Goal: Check status: Check status

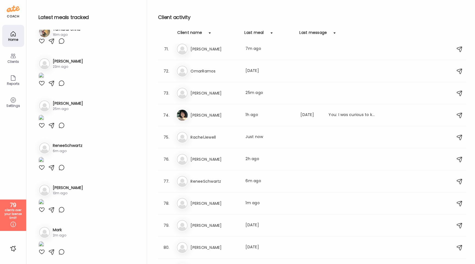
scroll to position [1545, 0]
click at [235, 144] on div "Ra [PERSON_NAME] Last meal: Just now" at bounding box center [313, 138] width 274 height 12
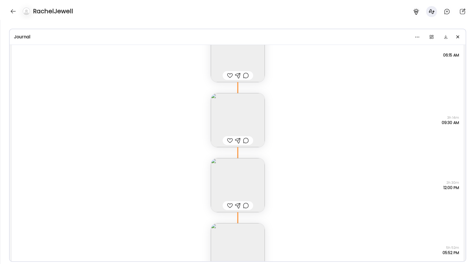
scroll to position [11157, 0]
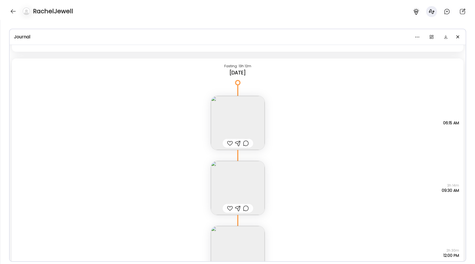
click at [230, 124] on img at bounding box center [238, 123] width 54 height 54
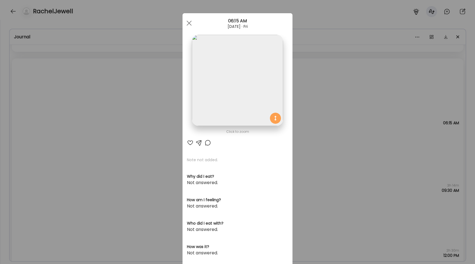
click at [125, 117] on div "Ate Coach Dashboard Wahoo! It’s official Take a moment to set up your Coach Pro…" at bounding box center [237, 132] width 475 height 264
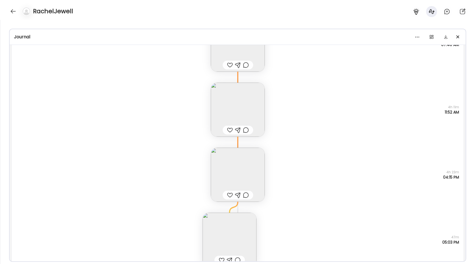
scroll to position [10919, 0]
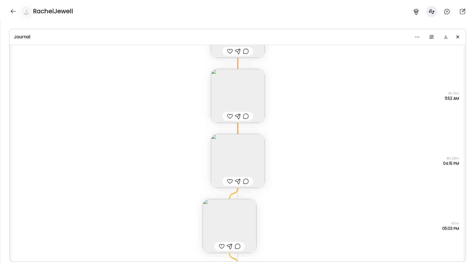
click at [217, 215] on img at bounding box center [230, 226] width 54 height 54
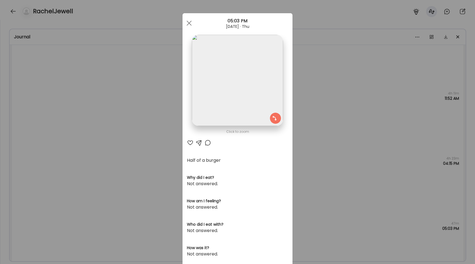
click at [201, 105] on img at bounding box center [237, 80] width 91 height 91
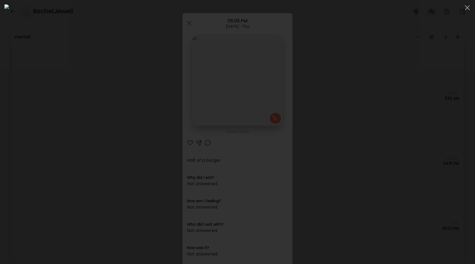
click at [74, 116] on div at bounding box center [237, 131] width 467 height 255
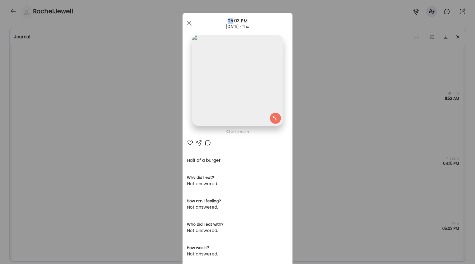
click at [74, 116] on div "Ate Coach Dashboard Wahoo! It’s official Take a moment to set up your Coach Pro…" at bounding box center [237, 132] width 475 height 264
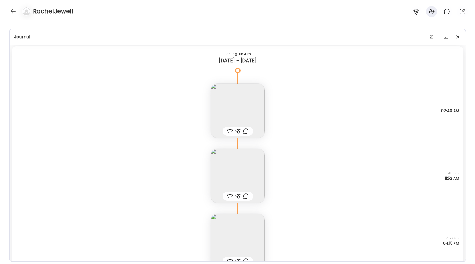
scroll to position [10837, 0]
click at [209, 114] on div "Note not added Questions not answered 07:40 AM" at bounding box center [238, 107] width 452 height 65
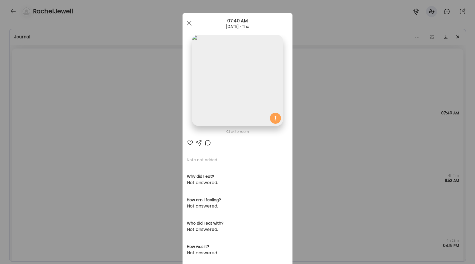
click at [206, 104] on img at bounding box center [237, 80] width 91 height 91
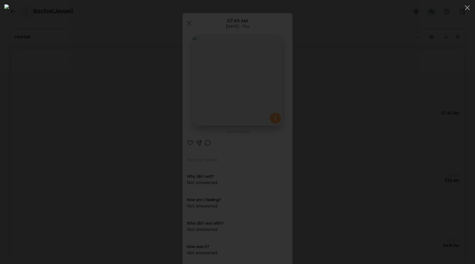
click at [71, 129] on div at bounding box center [237, 131] width 467 height 255
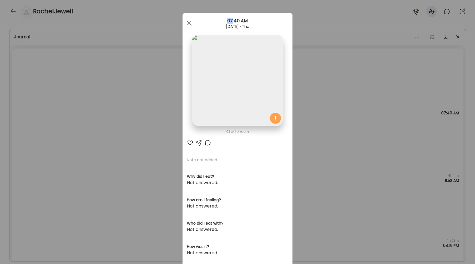
click at [71, 129] on div "Ate Coach Dashboard Wahoo! It’s official Take a moment to set up your Coach Pro…" at bounding box center [237, 132] width 475 height 264
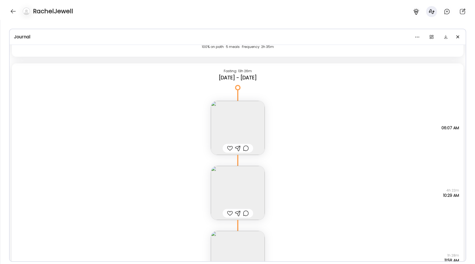
scroll to position [10349, 0]
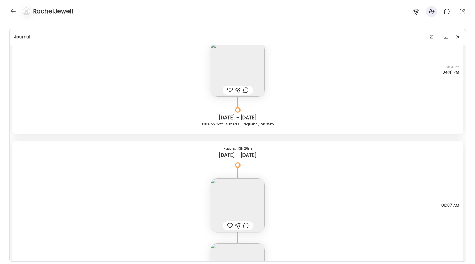
click at [229, 200] on img at bounding box center [238, 205] width 54 height 54
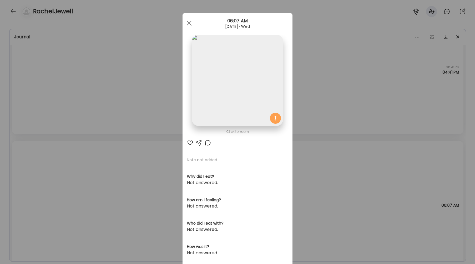
click at [149, 165] on div "Ate Coach Dashboard Wahoo! It’s official Take a moment to set up your Coach Pro…" at bounding box center [237, 132] width 475 height 264
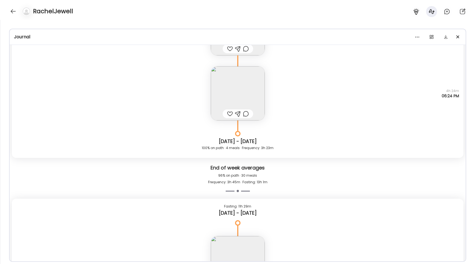
scroll to position [9428, 0]
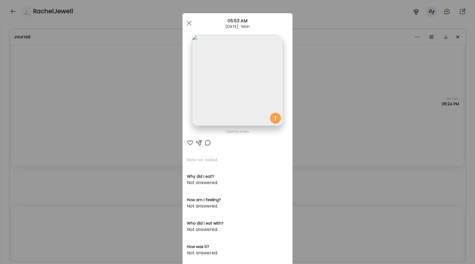
click at [126, 179] on div "Ate Coach Dashboard Wahoo! It’s official Take a moment to set up your Coach Pro…" at bounding box center [237, 132] width 475 height 264
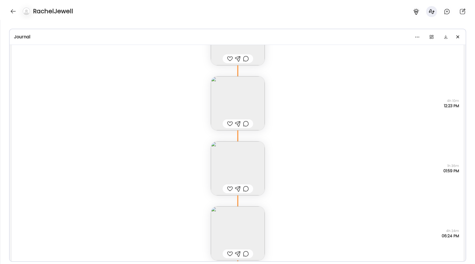
scroll to position [9296, 0]
click at [242, 165] on img at bounding box center [238, 169] width 54 height 54
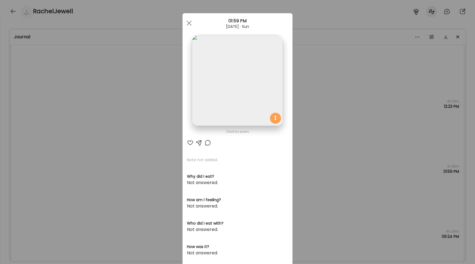
click at [224, 92] on img at bounding box center [237, 80] width 91 height 91
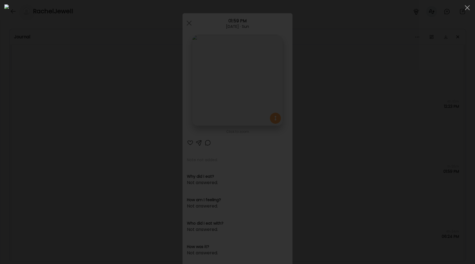
click at [92, 106] on div at bounding box center [237, 131] width 467 height 255
click at [92, 106] on div "Ate Coach Dashboard Wahoo! It’s official Take a moment to set up your Coach Pro…" at bounding box center [237, 132] width 475 height 264
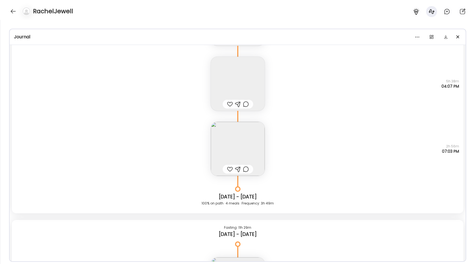
scroll to position [8318, 0]
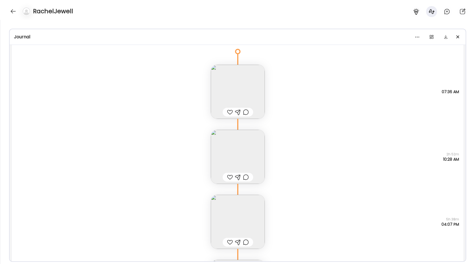
click at [248, 89] on img at bounding box center [238, 92] width 54 height 54
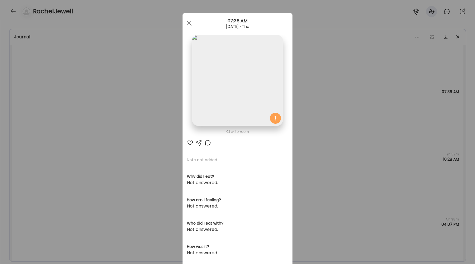
click at [232, 72] on img at bounding box center [237, 80] width 91 height 91
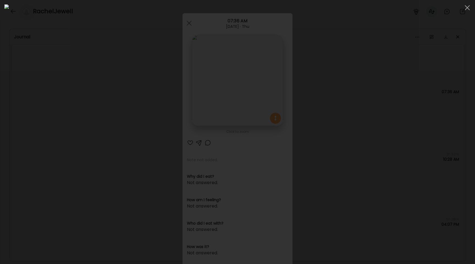
click at [97, 130] on div at bounding box center [237, 131] width 467 height 255
click at [97, 130] on div "Ate Coach Dashboard Wahoo! It’s official Take a moment to set up your Coach Pro…" at bounding box center [237, 132] width 475 height 264
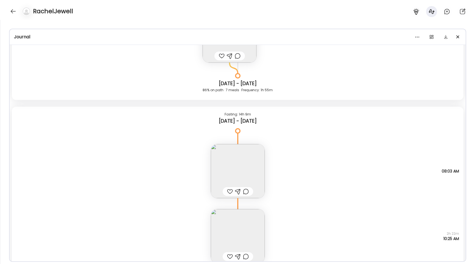
scroll to position [7804, 0]
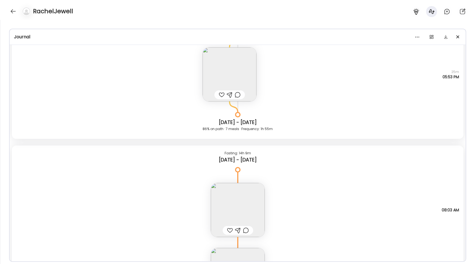
click at [242, 207] on img at bounding box center [238, 210] width 54 height 54
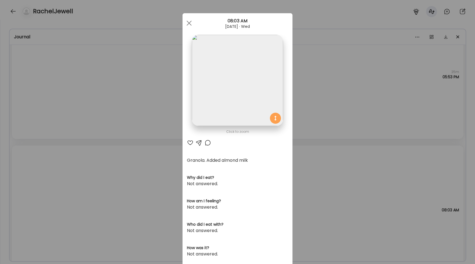
click at [218, 103] on img at bounding box center [237, 80] width 91 height 91
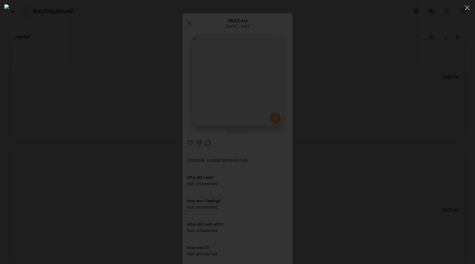
click at [75, 135] on div at bounding box center [237, 131] width 467 height 255
click at [75, 135] on div "Ate Coach Dashboard Wahoo! It’s official Take a moment to set up your Coach Pro…" at bounding box center [237, 132] width 475 height 264
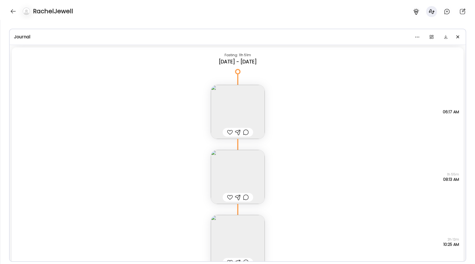
scroll to position [7346, 0]
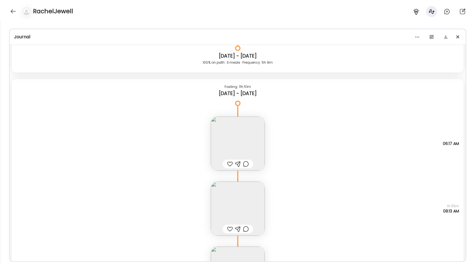
click at [250, 147] on img at bounding box center [238, 143] width 54 height 54
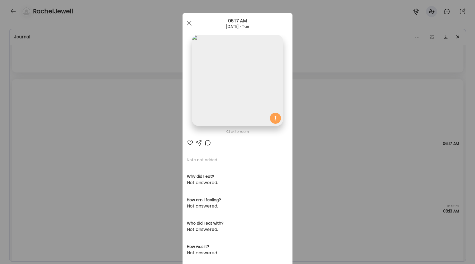
click at [228, 94] on img at bounding box center [237, 80] width 91 height 91
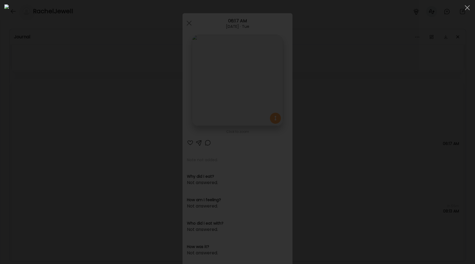
click at [106, 113] on div at bounding box center [237, 131] width 467 height 255
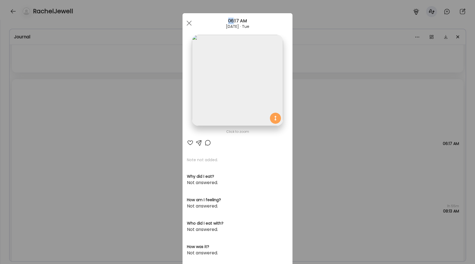
click at [106, 113] on div "Ate Coach Dashboard Wahoo! It’s official Take a moment to set up your Coach Pro…" at bounding box center [237, 132] width 475 height 264
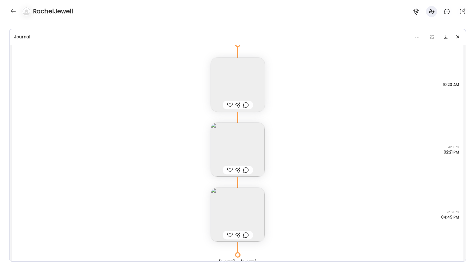
scroll to position [4143, 0]
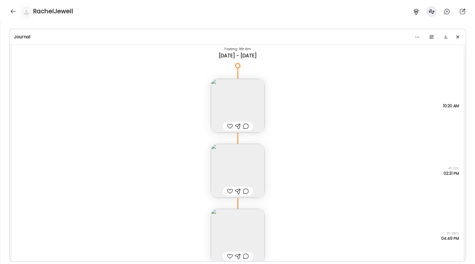
click at [215, 160] on img at bounding box center [238, 171] width 54 height 54
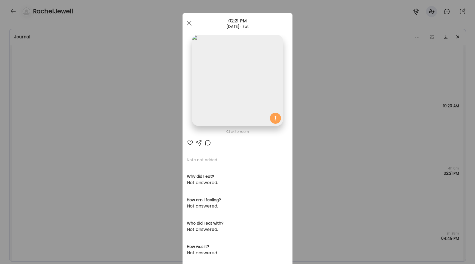
click at [207, 84] on img at bounding box center [237, 80] width 91 height 91
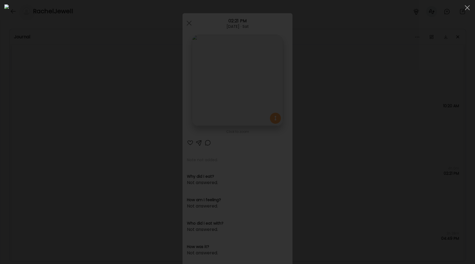
click at [91, 114] on div at bounding box center [237, 131] width 467 height 255
click at [91, 114] on div "Ate Coach Dashboard Wahoo! It’s official Take a moment to set up your Coach Pro…" at bounding box center [237, 132] width 475 height 264
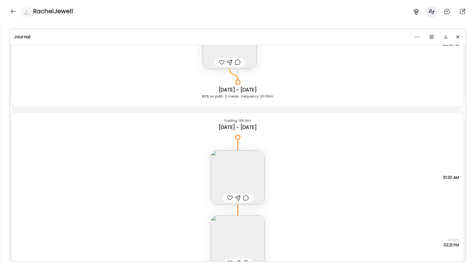
scroll to position [4009, 0]
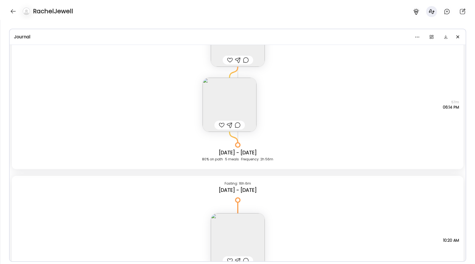
click at [234, 230] on img at bounding box center [238, 240] width 54 height 54
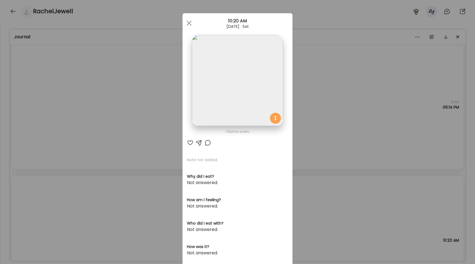
click at [231, 107] on img at bounding box center [237, 80] width 91 height 91
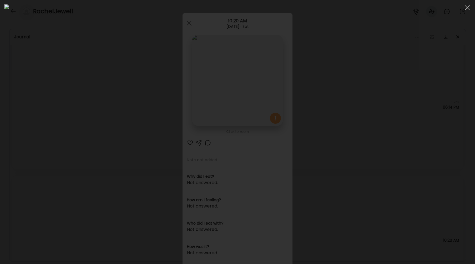
click at [84, 112] on div at bounding box center [237, 131] width 467 height 255
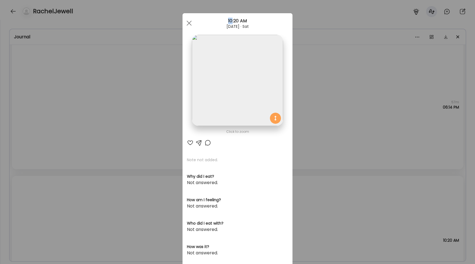
click at [84, 112] on div "Ate Coach Dashboard Wahoo! It’s official Take a moment to set up your Coach Pro…" at bounding box center [237, 132] width 475 height 264
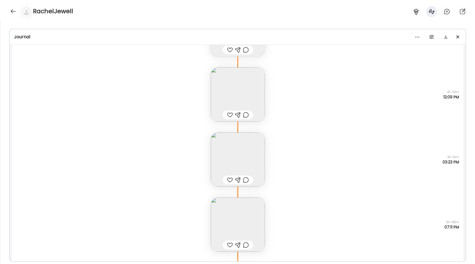
scroll to position [2292, 0]
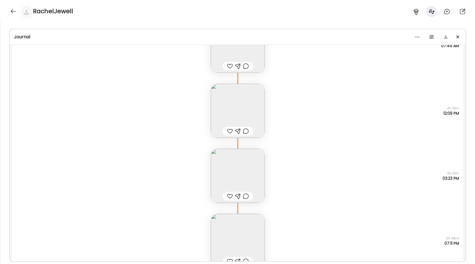
click at [228, 178] on img at bounding box center [238, 176] width 54 height 54
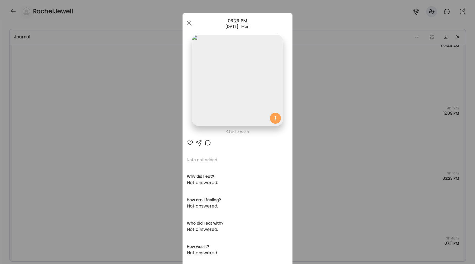
click at [141, 96] on div "Ate Coach Dashboard Wahoo! It’s official Take a moment to set up your Coach Pro…" at bounding box center [237, 132] width 475 height 264
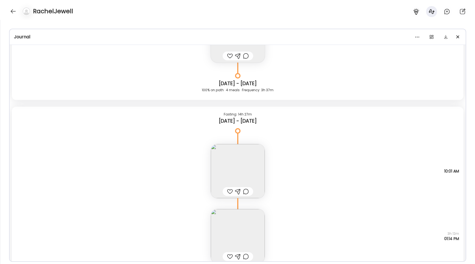
scroll to position [1711, 0]
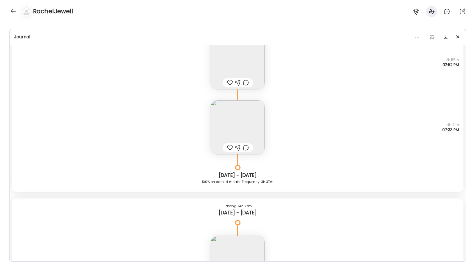
click at [231, 122] on img at bounding box center [238, 127] width 54 height 54
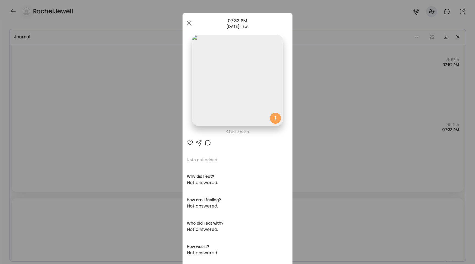
click at [215, 78] on img at bounding box center [237, 80] width 91 height 91
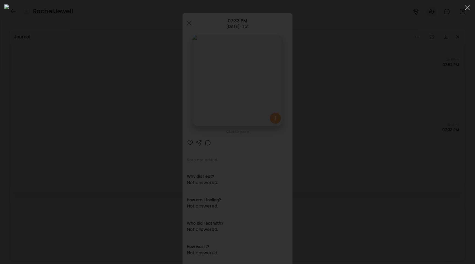
click at [104, 111] on div at bounding box center [237, 131] width 467 height 255
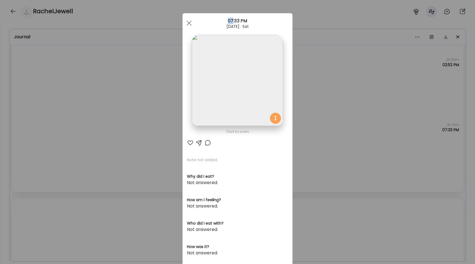
click at [104, 111] on div "Ate Coach Dashboard Wahoo! It’s official Take a moment to set up your Coach Pro…" at bounding box center [237, 132] width 475 height 264
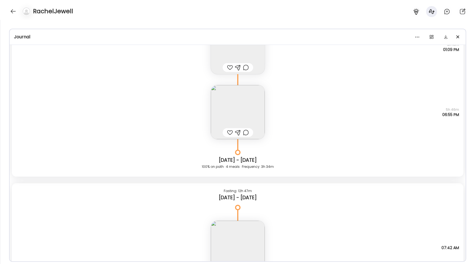
scroll to position [1853, 0]
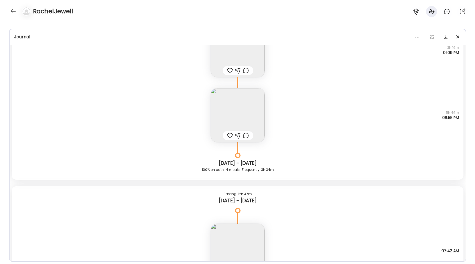
click at [234, 118] on img at bounding box center [238, 115] width 54 height 54
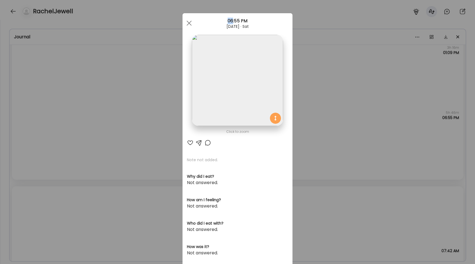
click at [154, 116] on div "Ate Coach Dashboard Wahoo! It’s official Take a moment to set up your Coach Pro…" at bounding box center [237, 132] width 475 height 264
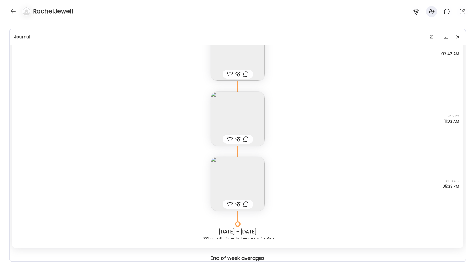
scroll to position [2051, 0]
click at [225, 179] on img at bounding box center [238, 182] width 54 height 54
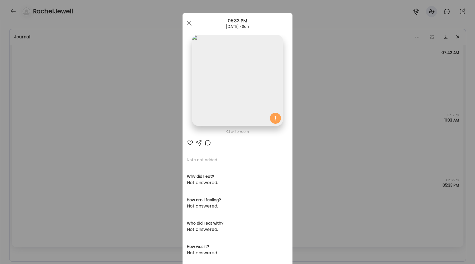
click at [220, 90] on img at bounding box center [237, 80] width 91 height 91
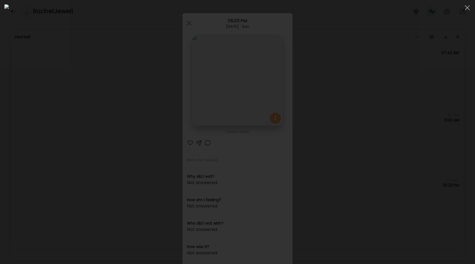
click at [94, 130] on div at bounding box center [237, 131] width 467 height 255
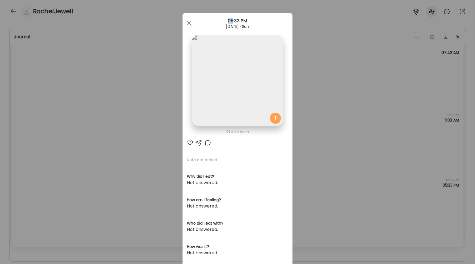
click at [94, 130] on div "Ate Coach Dashboard Wahoo! It’s official Take a moment to set up your Coach Pro…" at bounding box center [237, 132] width 475 height 264
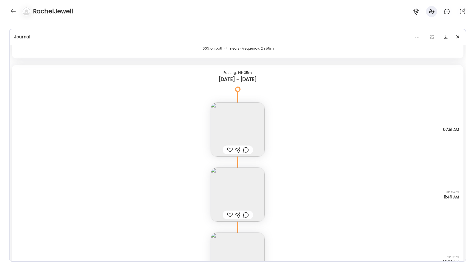
scroll to position [1215, 0]
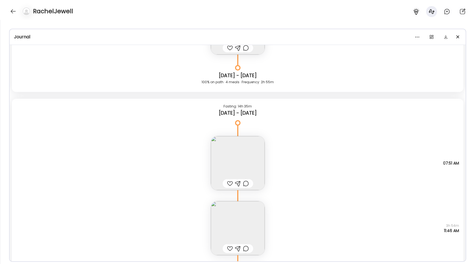
click at [231, 228] on img at bounding box center [238, 228] width 54 height 54
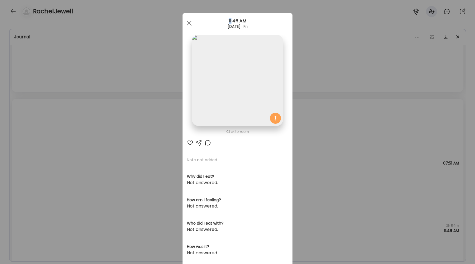
click at [162, 119] on div "Ate Coach Dashboard Wahoo! It’s official Take a moment to set up your Coach Pro…" at bounding box center [237, 132] width 475 height 264
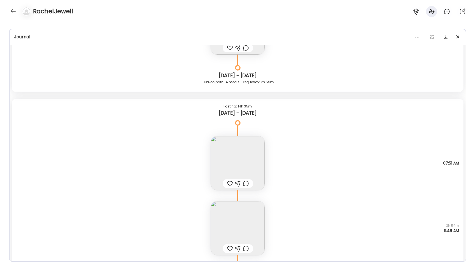
click at [162, 119] on div "Fasting: 14h 35m [DATE] - [DATE]" at bounding box center [238, 111] width 452 height 24
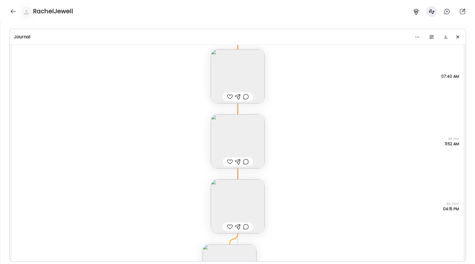
scroll to position [13152, 0]
click at [250, 73] on img at bounding box center [238, 78] width 54 height 54
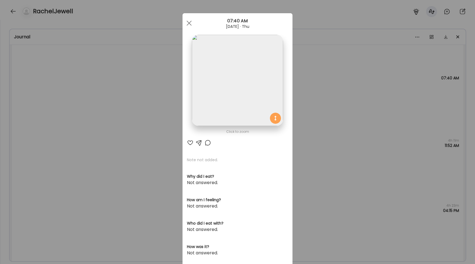
click at [235, 92] on img at bounding box center [237, 80] width 91 height 91
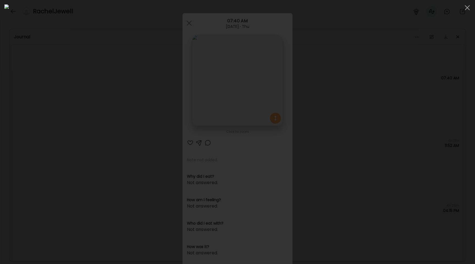
click at [72, 102] on div at bounding box center [237, 131] width 467 height 255
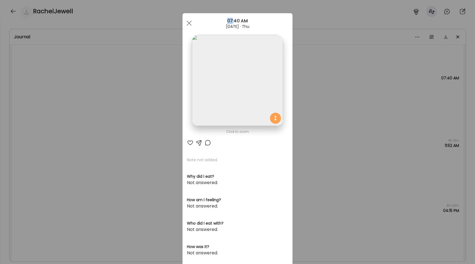
click at [72, 102] on div "Ate Coach Dashboard Wahoo! It’s official Take a moment to set up your Coach Pro…" at bounding box center [237, 132] width 475 height 264
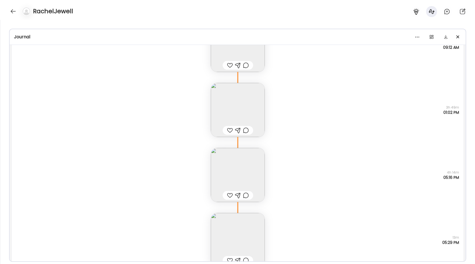
scroll to position [11987, 0]
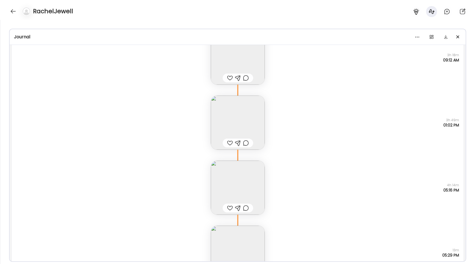
click at [245, 174] on img at bounding box center [238, 187] width 54 height 54
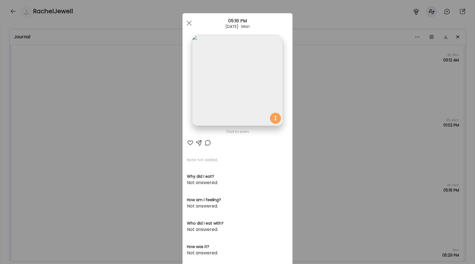
click at [228, 94] on img at bounding box center [237, 80] width 91 height 91
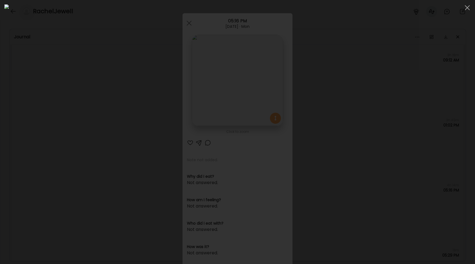
click at [79, 130] on div at bounding box center [237, 131] width 467 height 255
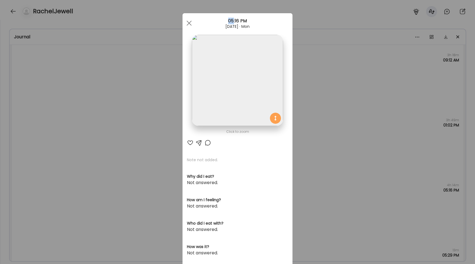
click at [79, 130] on div "Ate Coach Dashboard Wahoo! It’s official Take a moment to set up your Coach Pro…" at bounding box center [237, 132] width 475 height 264
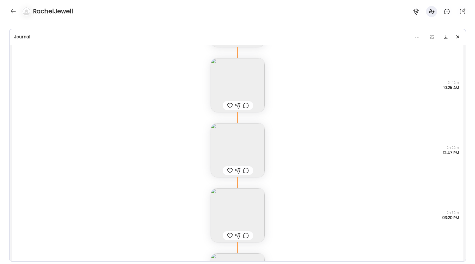
scroll to position [9816, 0]
click at [240, 135] on img at bounding box center [238, 149] width 54 height 54
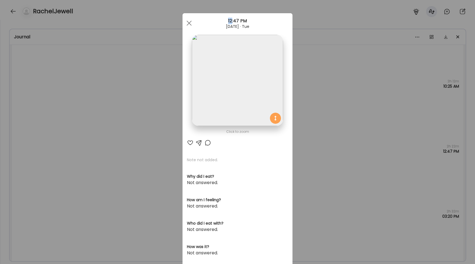
click at [91, 115] on div "Ate Coach Dashboard Wahoo! It’s official Take a moment to set up your Coach Pro…" at bounding box center [237, 132] width 475 height 264
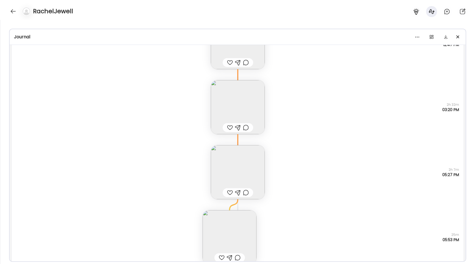
scroll to position [9953, 0]
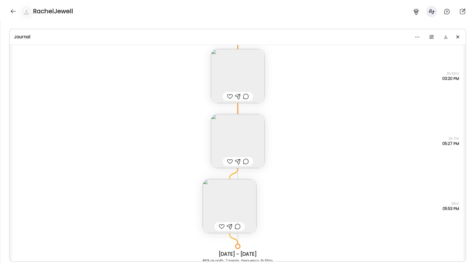
click at [231, 131] on img at bounding box center [238, 141] width 54 height 54
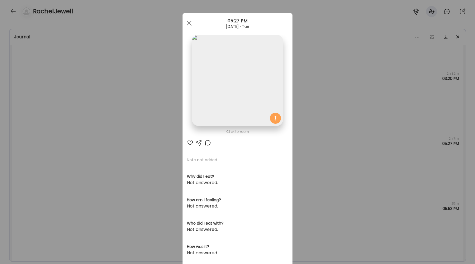
click at [224, 117] on img at bounding box center [237, 80] width 91 height 91
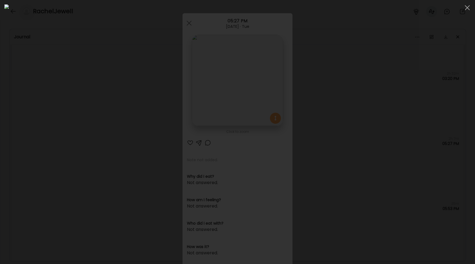
click at [118, 144] on img at bounding box center [237, 131] width 467 height 255
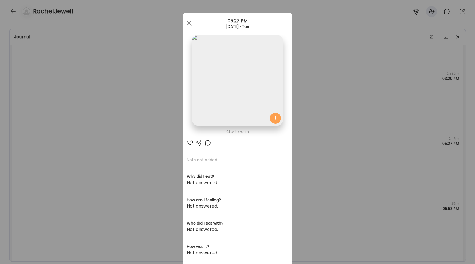
click at [109, 143] on div "Ate Coach Dashboard Wahoo! It’s official Take a moment to set up your Coach Pro…" at bounding box center [237, 132] width 475 height 264
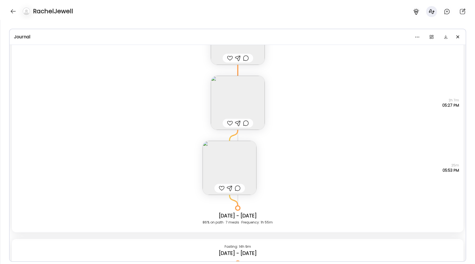
scroll to position [9999, 0]
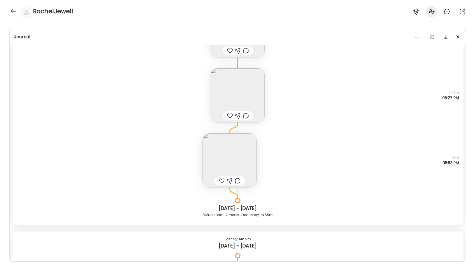
click at [237, 98] on img at bounding box center [238, 95] width 54 height 54
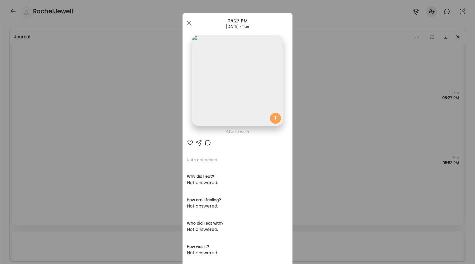
click at [239, 98] on img at bounding box center [237, 80] width 91 height 91
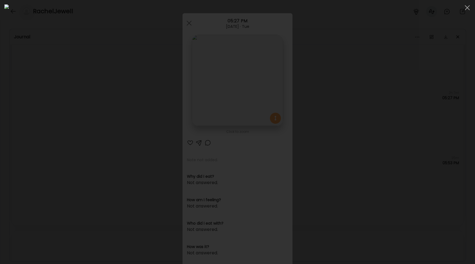
click at [58, 127] on div at bounding box center [237, 131] width 467 height 255
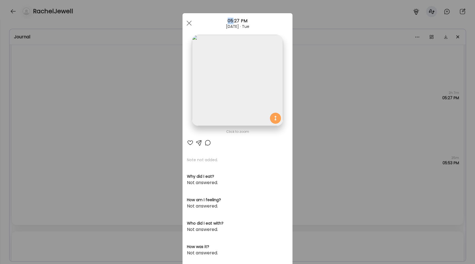
click at [58, 127] on div "Ate Coach Dashboard Wahoo! It’s official Take a moment to set up your Coach Pro…" at bounding box center [237, 132] width 475 height 264
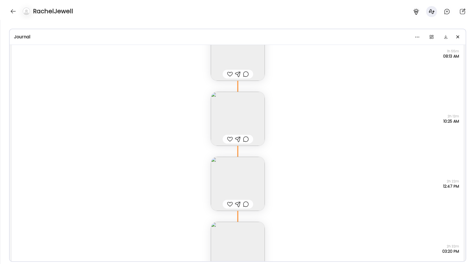
scroll to position [9759, 0]
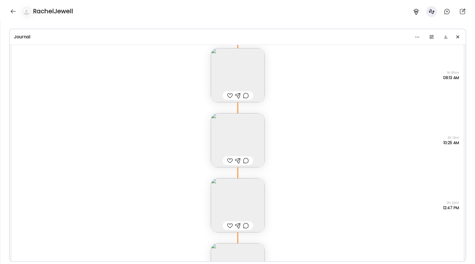
click at [236, 132] on img at bounding box center [238, 140] width 54 height 54
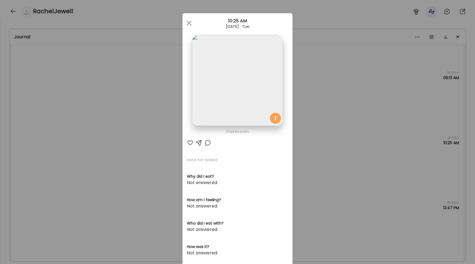
click at [228, 104] on img at bounding box center [237, 80] width 91 height 91
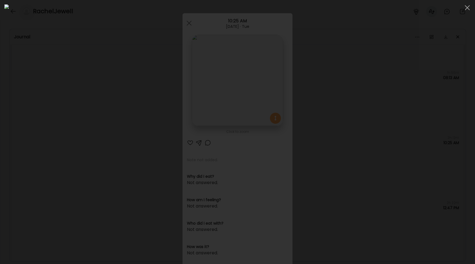
click at [96, 111] on div at bounding box center [237, 131] width 467 height 255
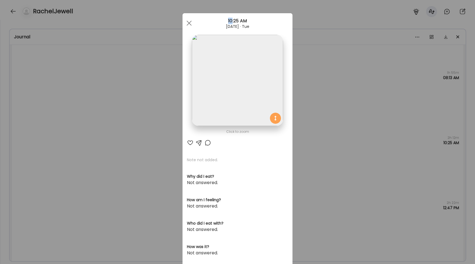
click at [96, 111] on div "Ate Coach Dashboard Wahoo! It’s official Take a moment to set up your Coach Pro…" at bounding box center [237, 132] width 475 height 264
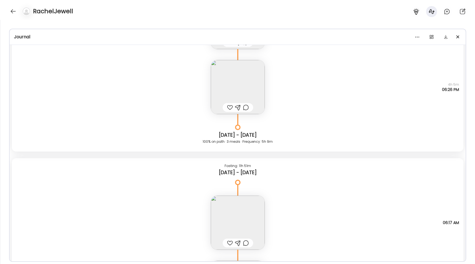
scroll to position [9429, 0]
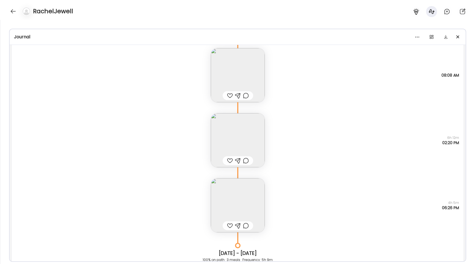
click at [224, 138] on img at bounding box center [238, 140] width 54 height 54
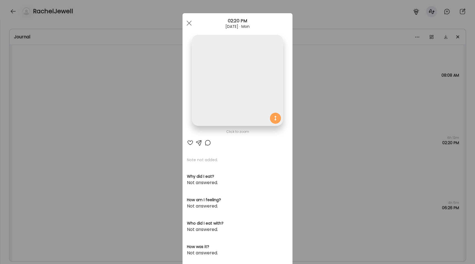
click at [224, 98] on img at bounding box center [237, 80] width 91 height 91
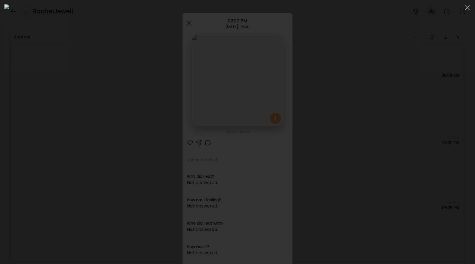
click at [107, 115] on div at bounding box center [237, 131] width 467 height 255
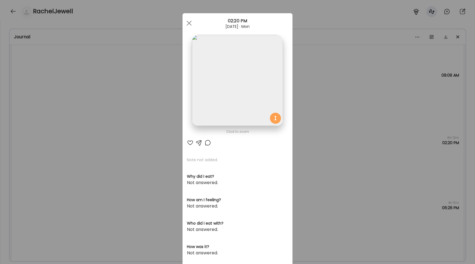
click at [99, 115] on div "Ate Coach Dashboard Wahoo! It’s official Take a moment to set up your Coach Pro…" at bounding box center [237, 132] width 475 height 264
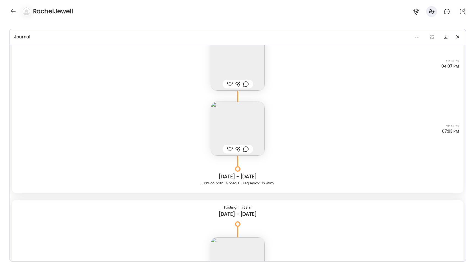
scroll to position [10738, 0]
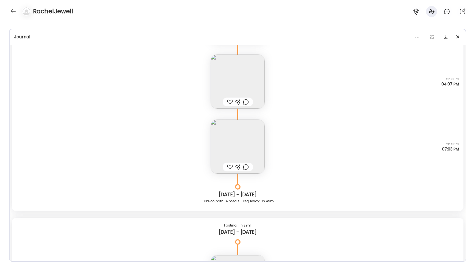
click at [226, 91] on img at bounding box center [238, 81] width 54 height 54
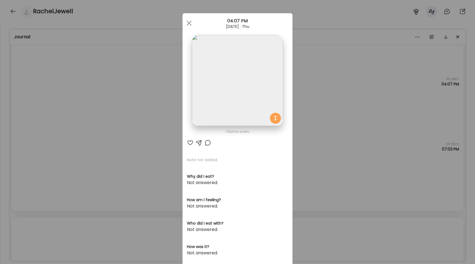
click at [217, 78] on img at bounding box center [237, 80] width 91 height 91
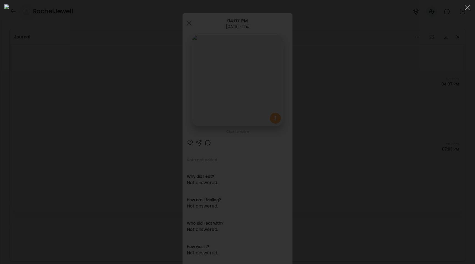
click at [54, 114] on div at bounding box center [237, 131] width 467 height 255
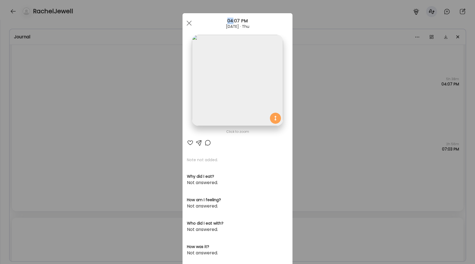
click at [54, 114] on div "Ate Coach Dashboard Wahoo! It’s official Take a moment to set up your Coach Pro…" at bounding box center [237, 132] width 475 height 264
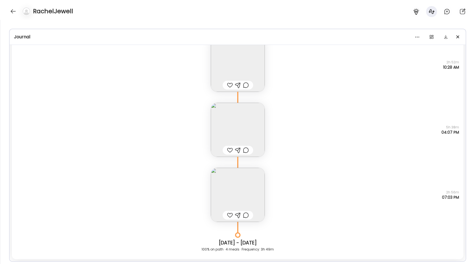
scroll to position [10678, 0]
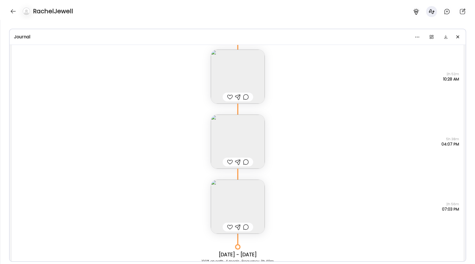
click at [228, 152] on img at bounding box center [238, 141] width 54 height 54
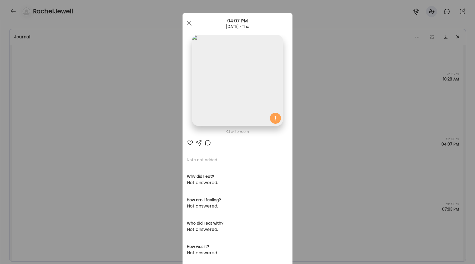
click at [223, 101] on img at bounding box center [237, 80] width 91 height 91
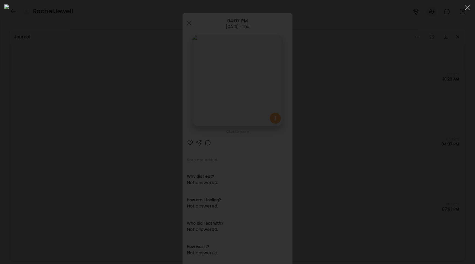
click at [65, 132] on div at bounding box center [237, 131] width 467 height 255
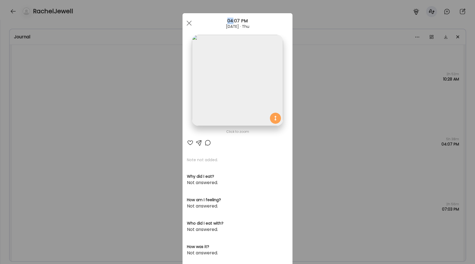
click at [65, 132] on div "Ate Coach Dashboard Wahoo! It’s official Take a moment to set up your Coach Pro…" at bounding box center [237, 132] width 475 height 264
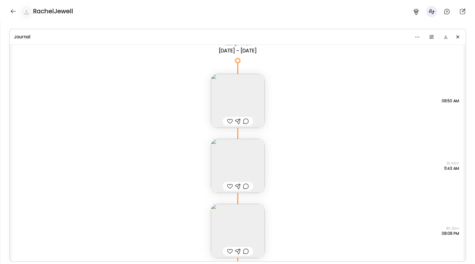
scroll to position [11307, 0]
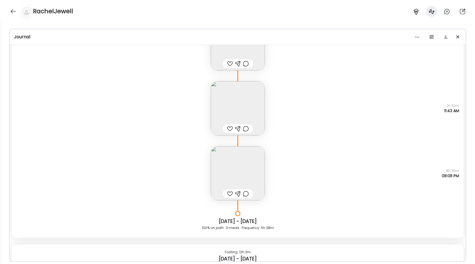
click at [233, 174] on img at bounding box center [238, 173] width 54 height 54
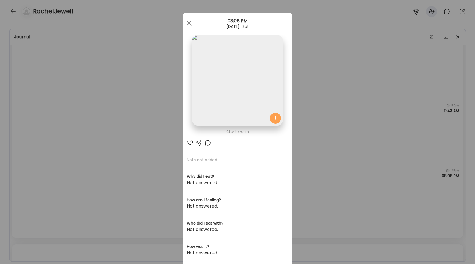
click at [219, 112] on img at bounding box center [237, 80] width 91 height 91
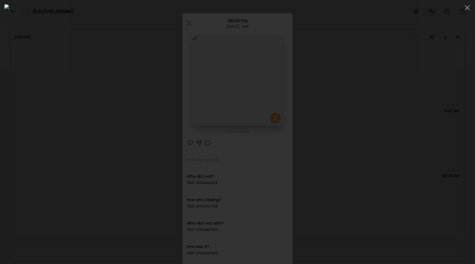
click at [75, 146] on div at bounding box center [237, 131] width 467 height 255
click at [75, 146] on div "Ate Coach Dashboard Wahoo! It’s official Take a moment to set up your Coach Pro…" at bounding box center [237, 132] width 475 height 264
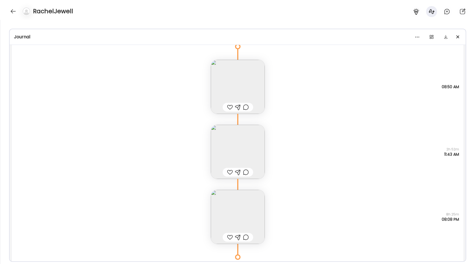
scroll to position [11235, 0]
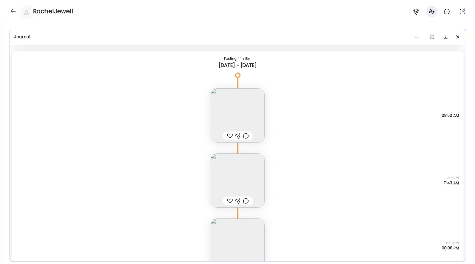
click at [237, 177] on img at bounding box center [238, 180] width 54 height 54
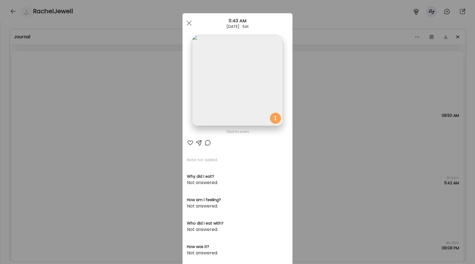
click at [214, 115] on img at bounding box center [237, 80] width 91 height 91
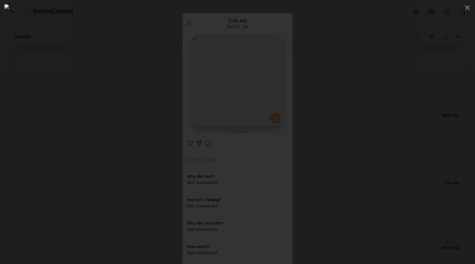
click at [48, 138] on div at bounding box center [237, 131] width 467 height 255
click at [48, 138] on div "Ate Coach Dashboard Wahoo! It’s official Take a moment to set up your Coach Pro…" at bounding box center [237, 132] width 475 height 264
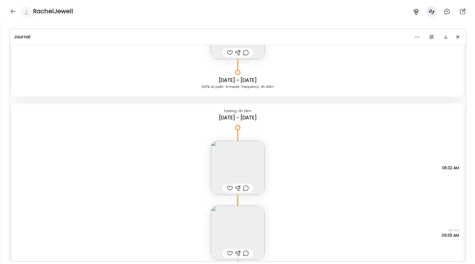
scroll to position [10852, 0]
